Goal: Information Seeking & Learning: Learn about a topic

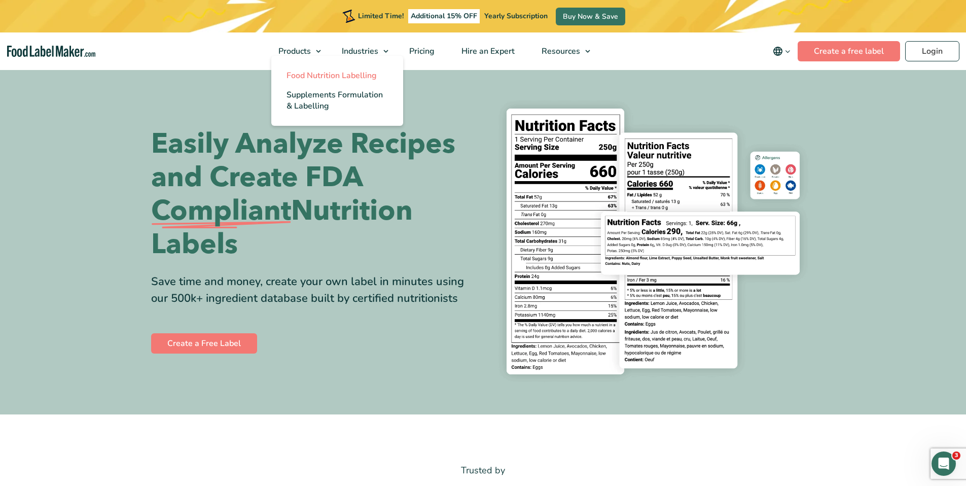
click at [320, 81] on span "Food Nutrition Labelling" at bounding box center [331, 75] width 90 height 11
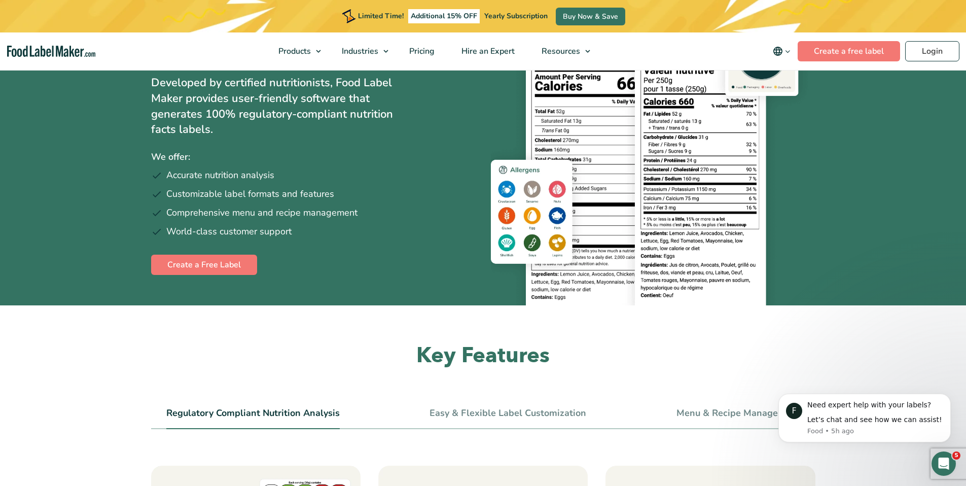
scroll to position [245, 0]
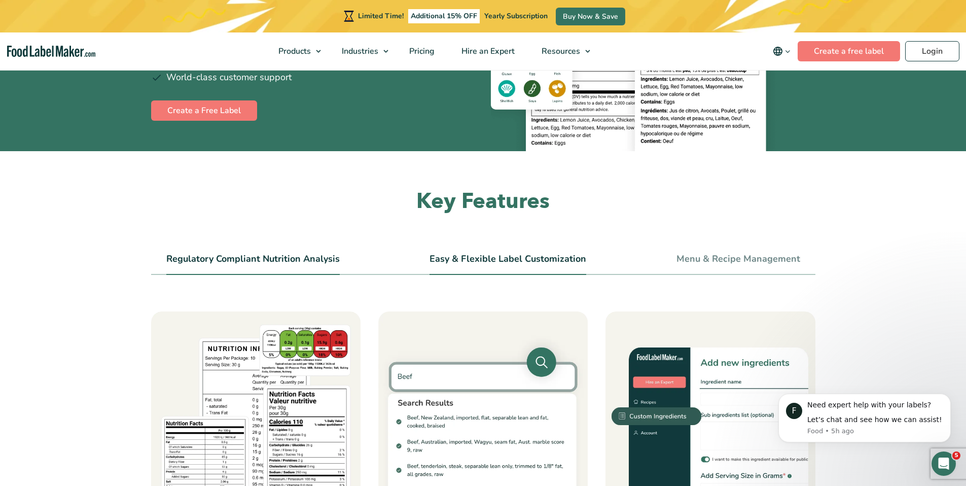
click at [460, 255] on link "Easy & Flexible Label Customization" at bounding box center [507, 258] width 157 height 11
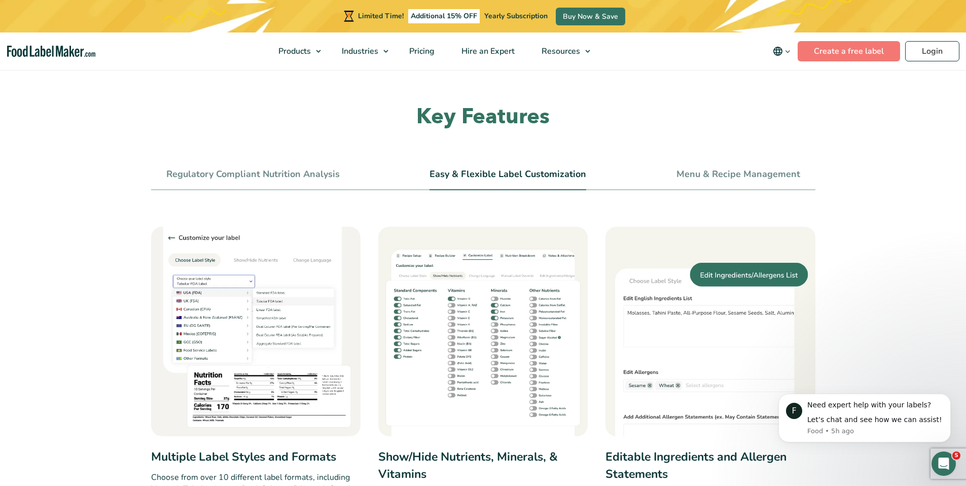
scroll to position [303, 0]
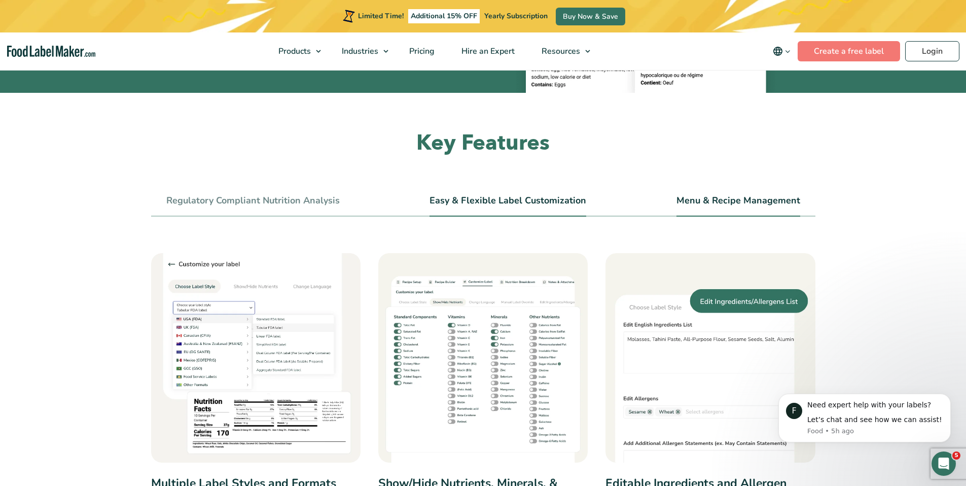
click at [693, 203] on link "Menu & Recipe Management" at bounding box center [738, 200] width 124 height 11
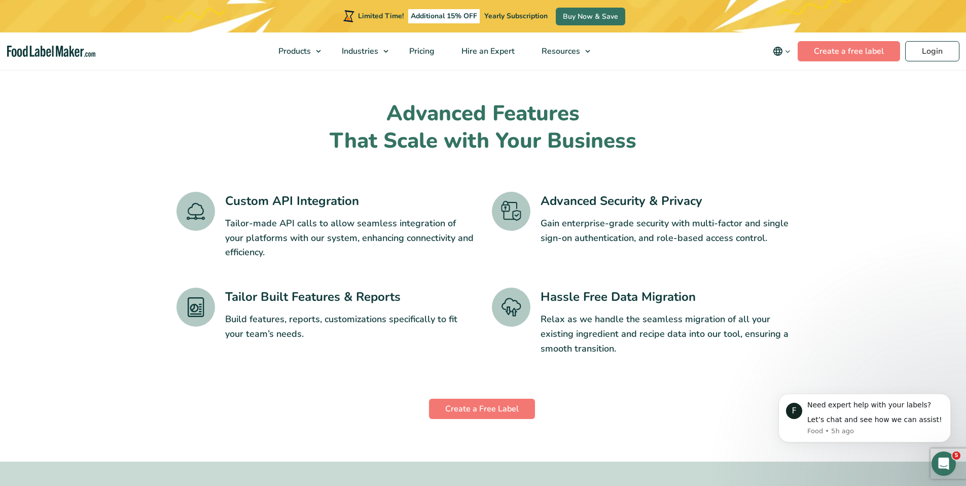
scroll to position [2322, 0]
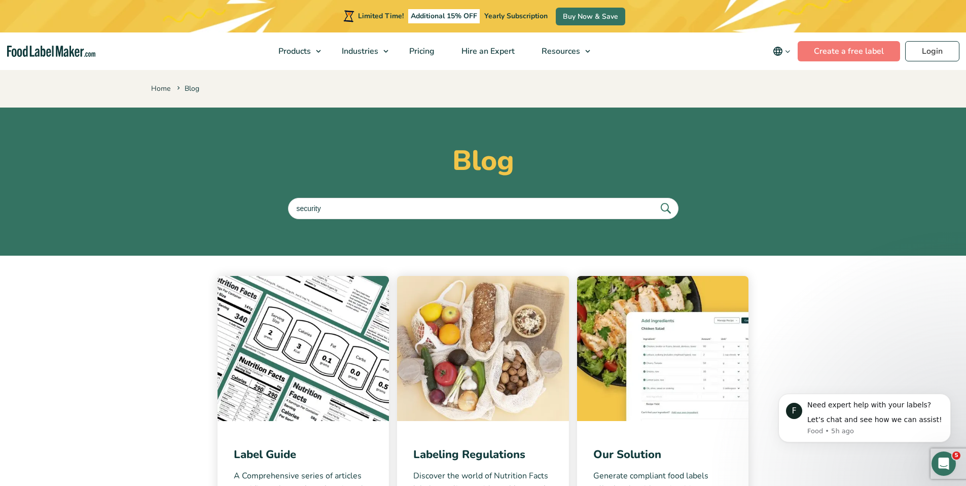
type input "security"
click at [655, 200] on button "submit" at bounding box center [665, 208] width 21 height 17
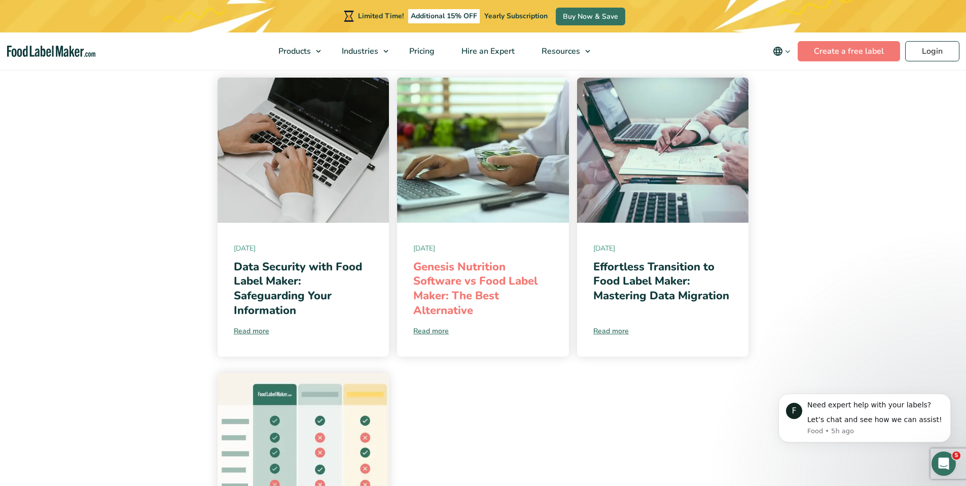
scroll to position [144, 0]
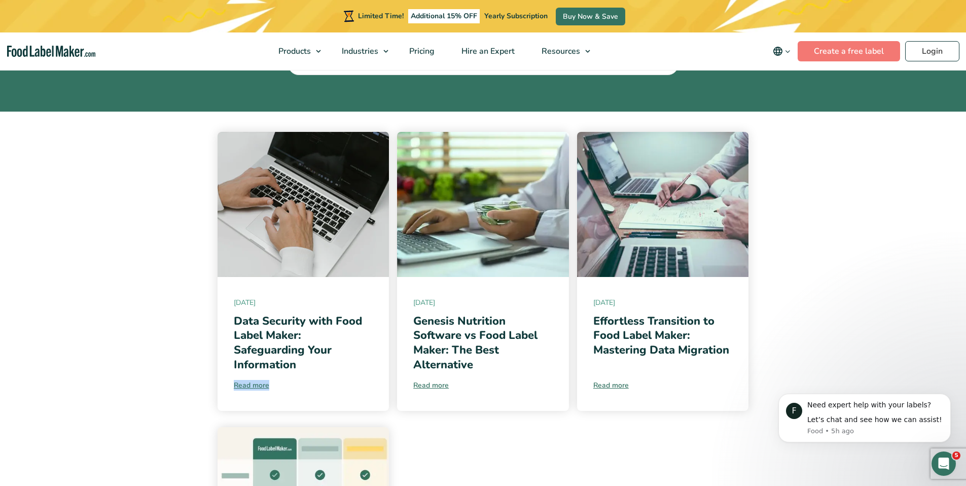
click at [662, 218] on img at bounding box center [663, 204] width 172 height 145
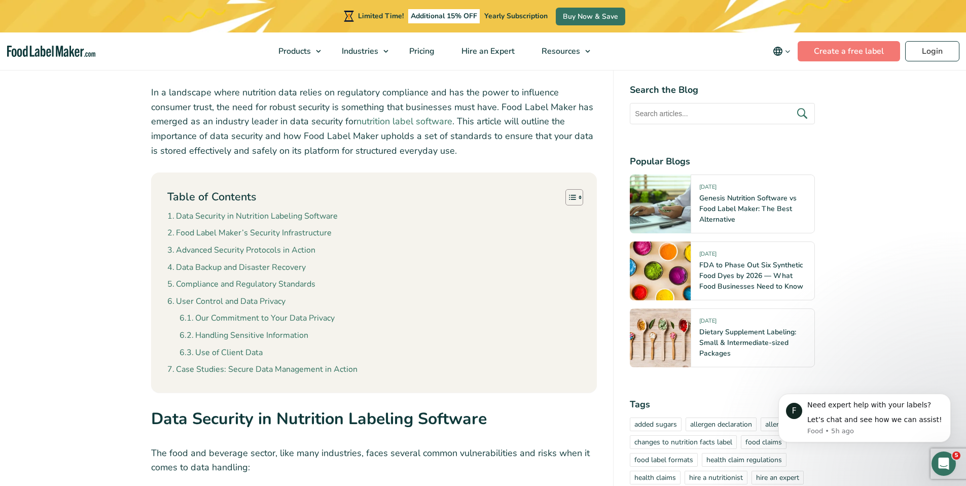
scroll to position [421, 0]
click at [286, 283] on link "Compliance and Regulatory Standards" at bounding box center [241, 283] width 148 height 13
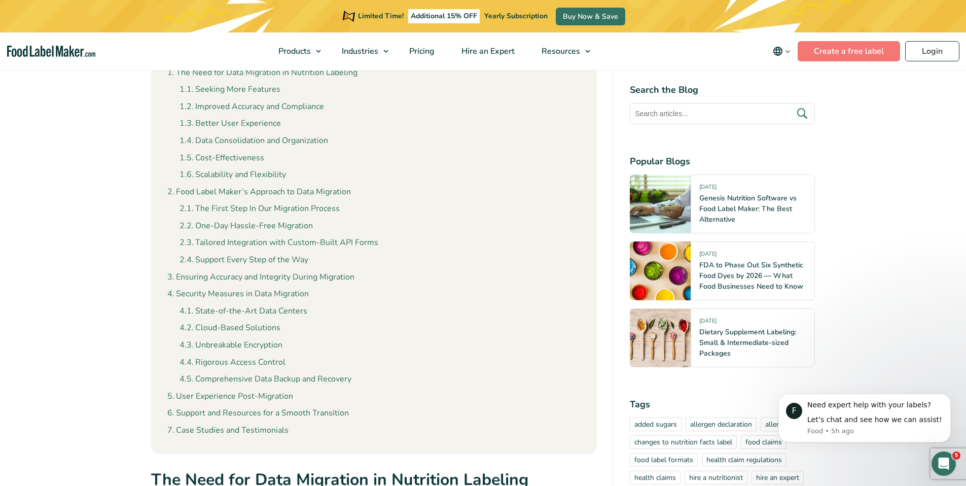
scroll to position [798, 0]
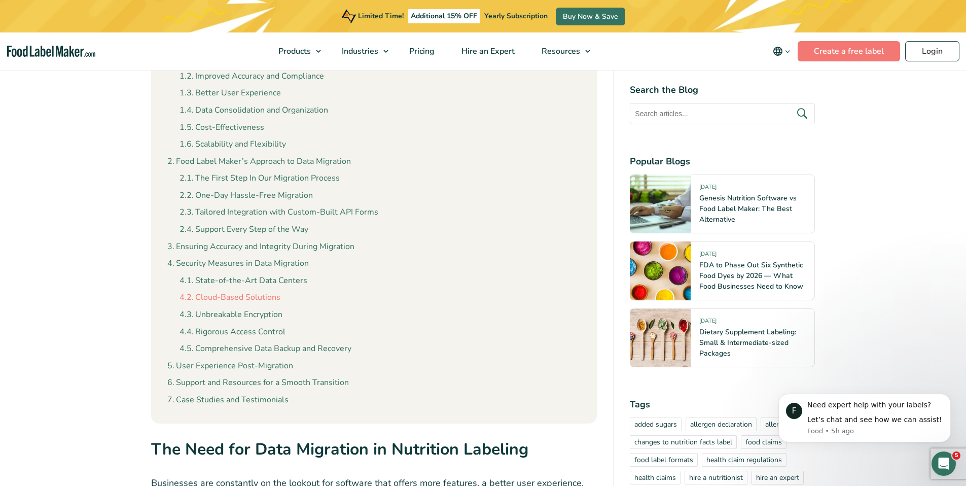
click at [250, 294] on link "Cloud-Based Solutions" at bounding box center [229, 297] width 101 height 13
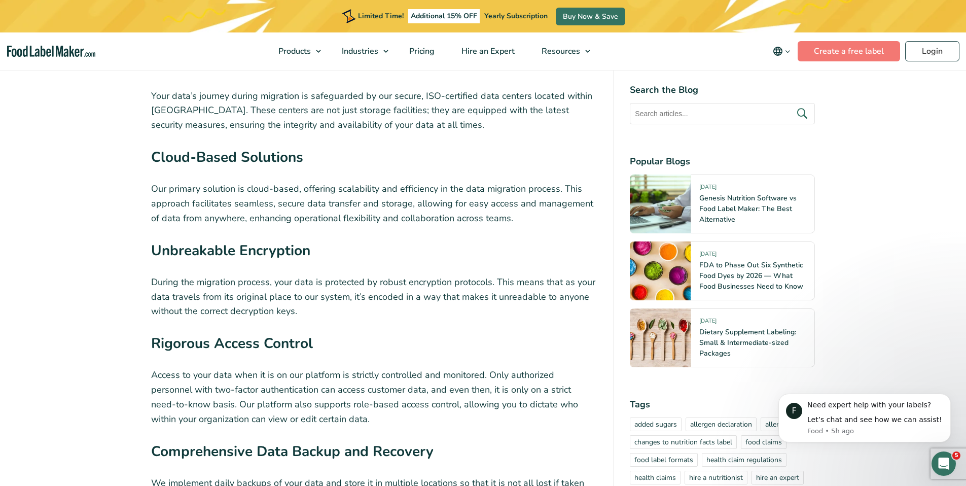
scroll to position [3093, 0]
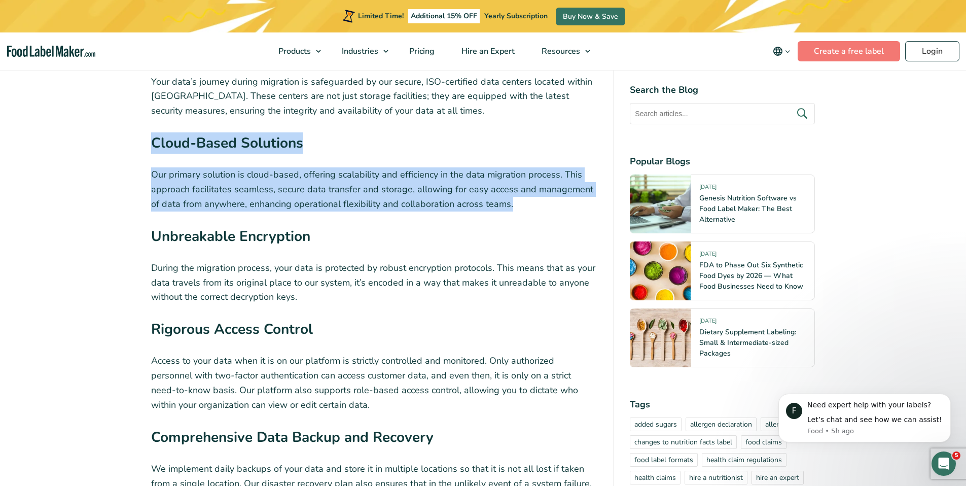
drag, startPoint x: 509, startPoint y: 183, endPoint x: 149, endPoint y: 127, distance: 364.3
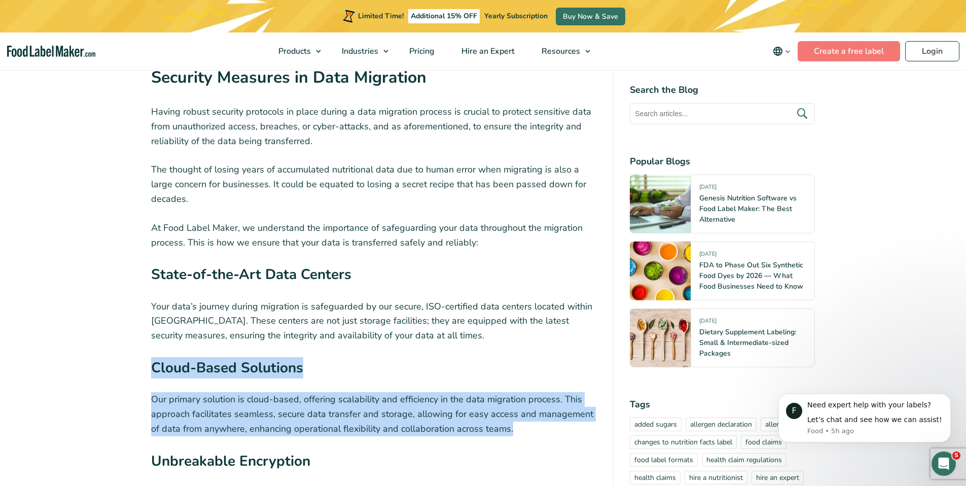
scroll to position [2785, 0]
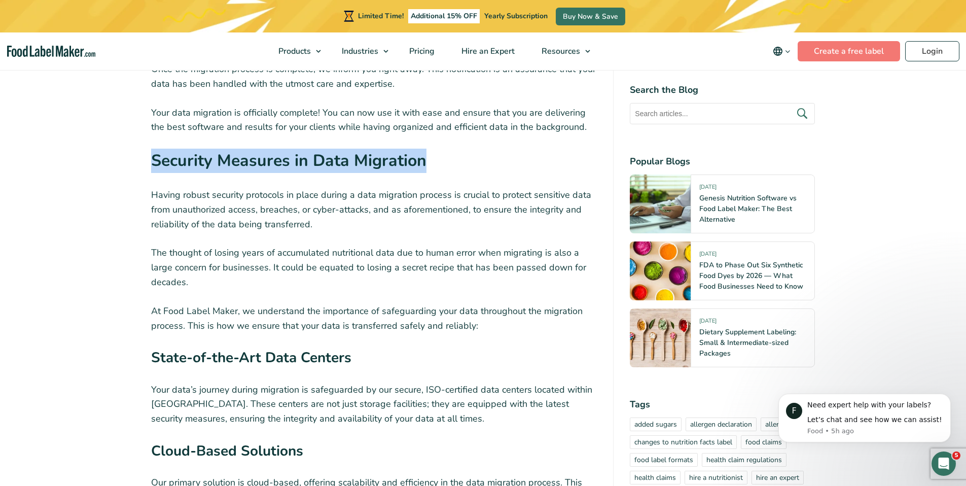
drag, startPoint x: 426, startPoint y: 135, endPoint x: 154, endPoint y: 133, distance: 272.8
click at [154, 149] on h2 "Security Measures in Data Migration" at bounding box center [374, 164] width 446 height 31
copy strong "Security Measures in Data Migration"
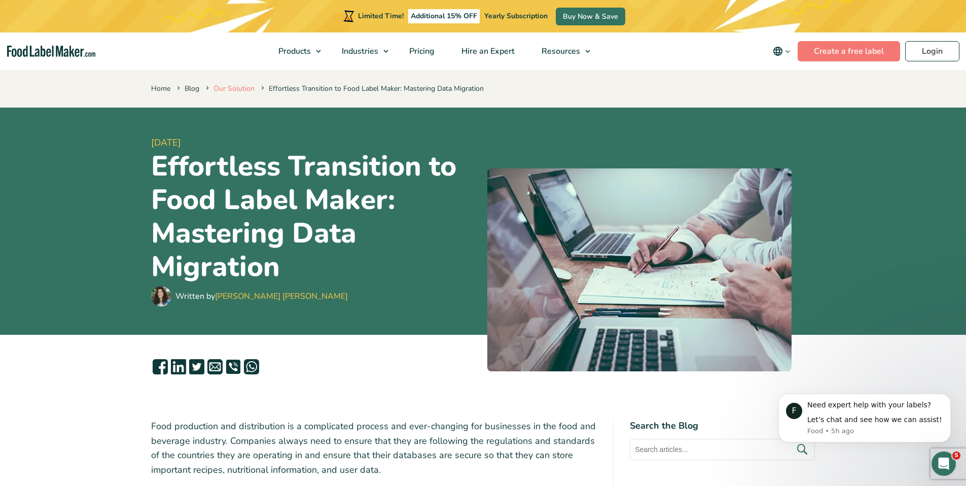
click at [224, 87] on link "Our Solution" at bounding box center [233, 89] width 41 height 10
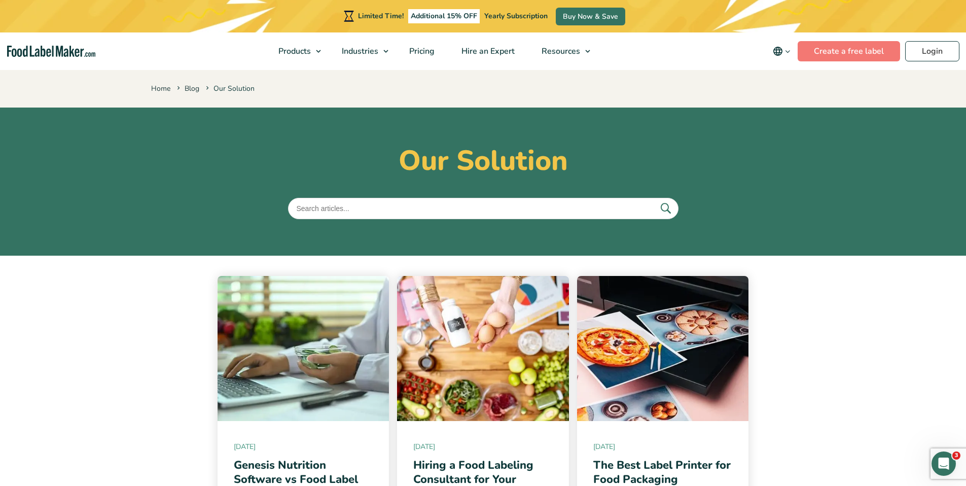
click at [411, 211] on input "text" at bounding box center [483, 208] width 390 height 21
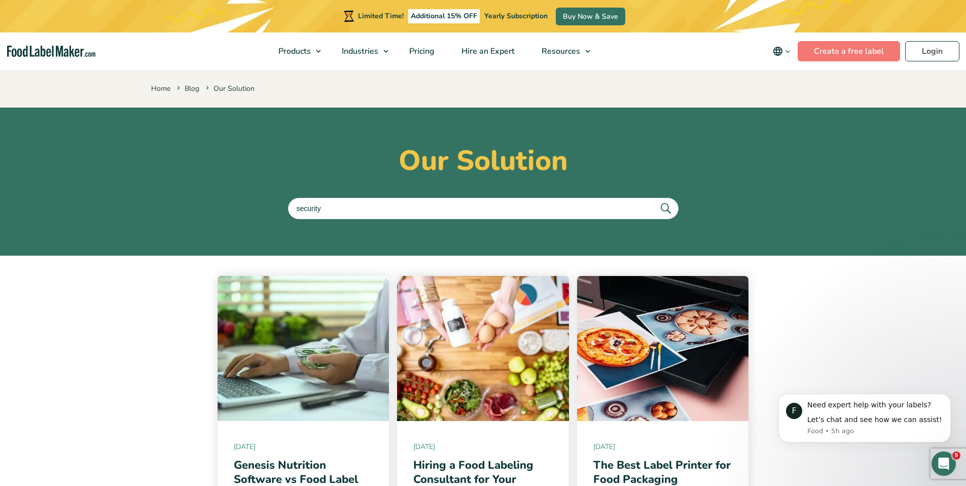
type input "security"
click at [655, 200] on button "submit" at bounding box center [665, 208] width 21 height 17
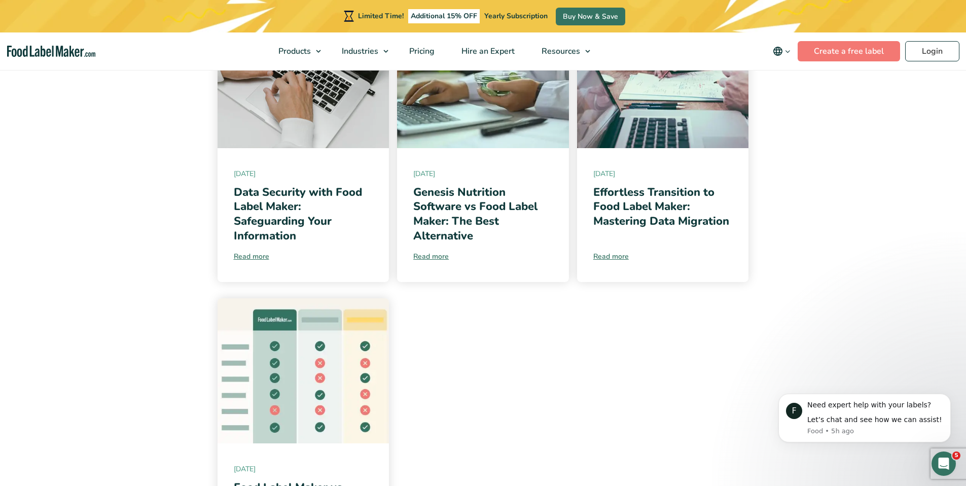
scroll to position [262, 0]
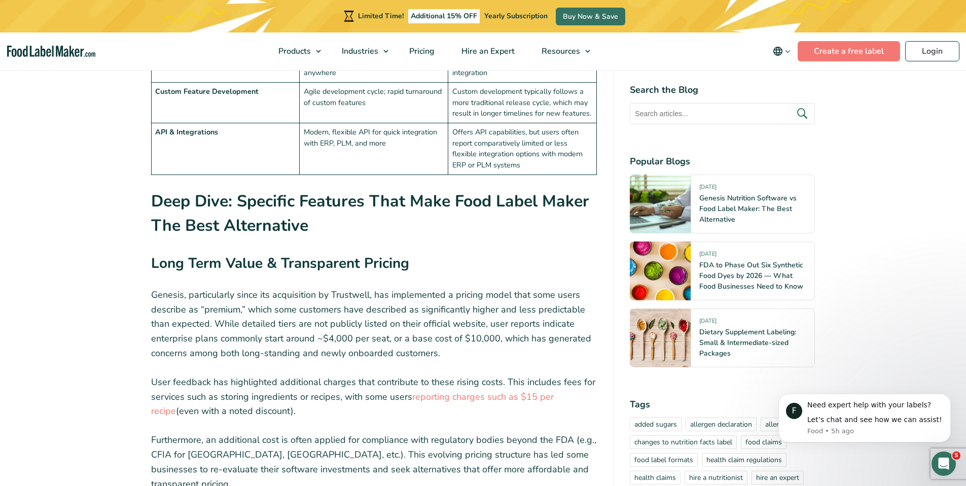
scroll to position [2300, 0]
